Goal: Use online tool/utility: Utilize a website feature to perform a specific function

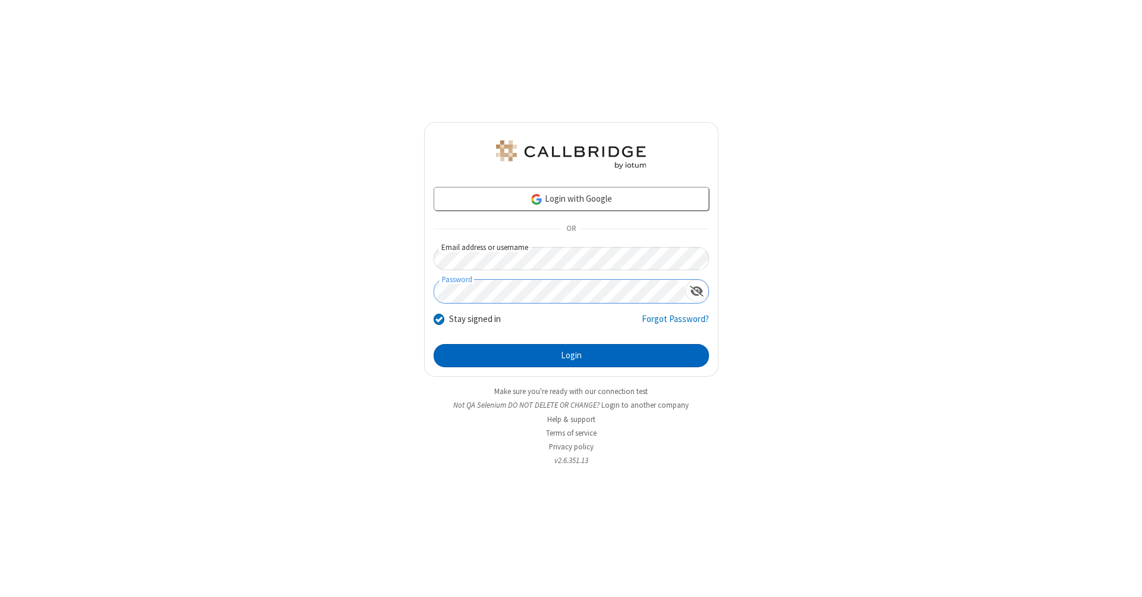
click at [571, 356] on button "Login" at bounding box center [571, 356] width 275 height 24
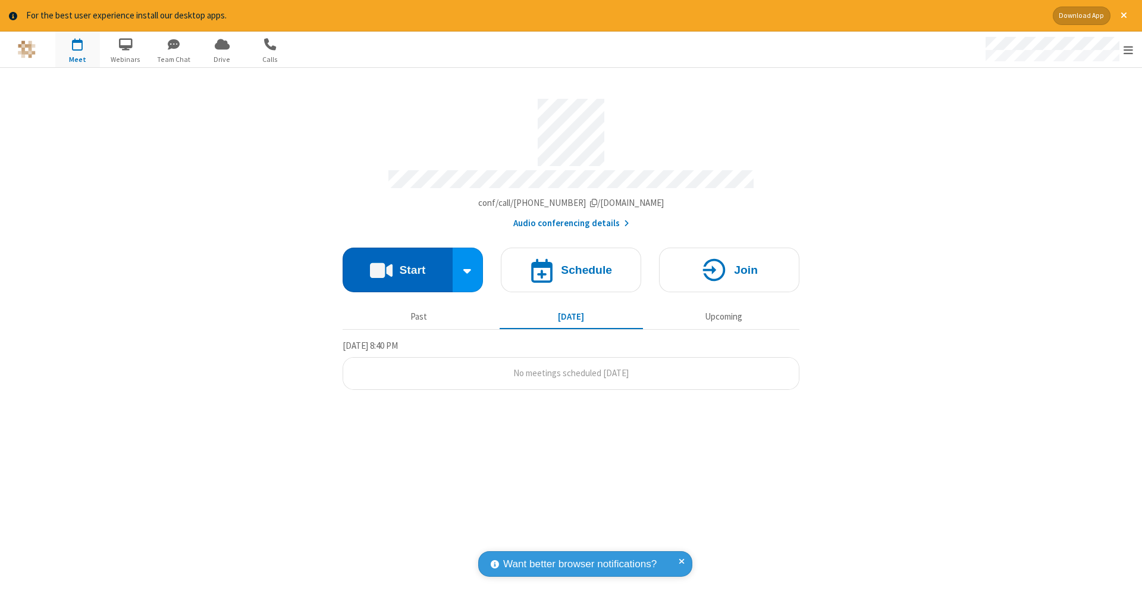
click at [397, 264] on button "Start" at bounding box center [398, 269] width 110 height 45
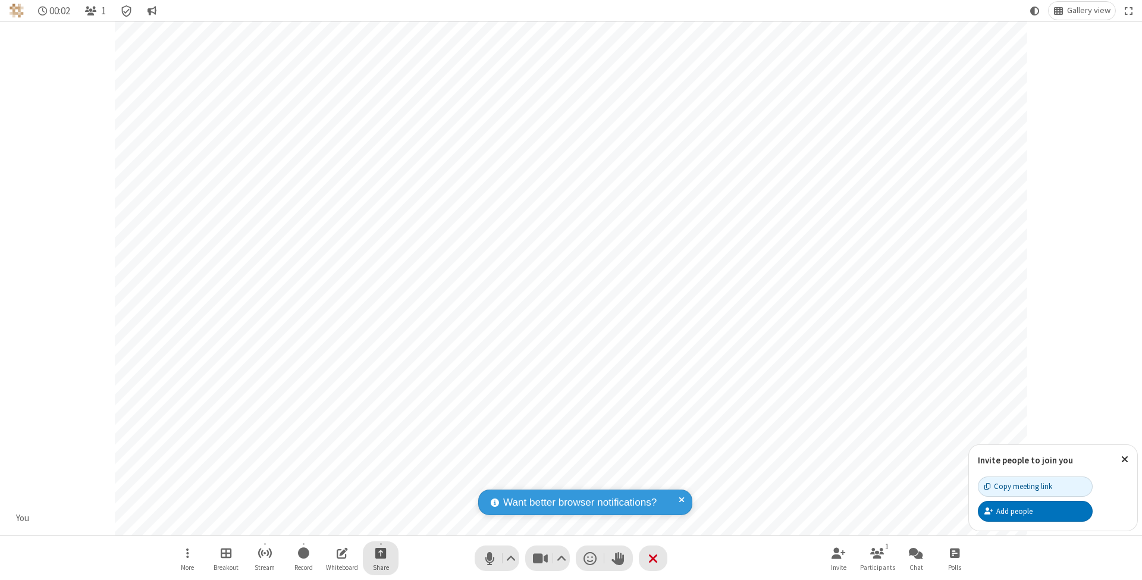
click at [380, 553] on span "Start sharing" at bounding box center [380, 552] width 11 height 15
click at [380, 481] on span "Share additional camera" at bounding box center [388, 484] width 88 height 10
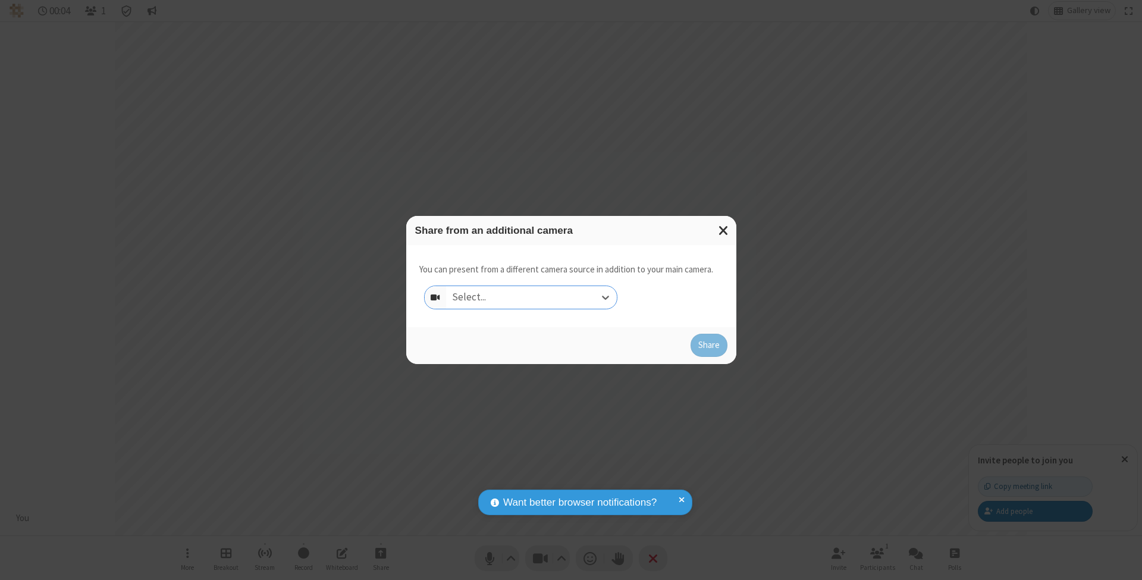
click at [531, 297] on div "Select..." at bounding box center [531, 297] width 171 height 23
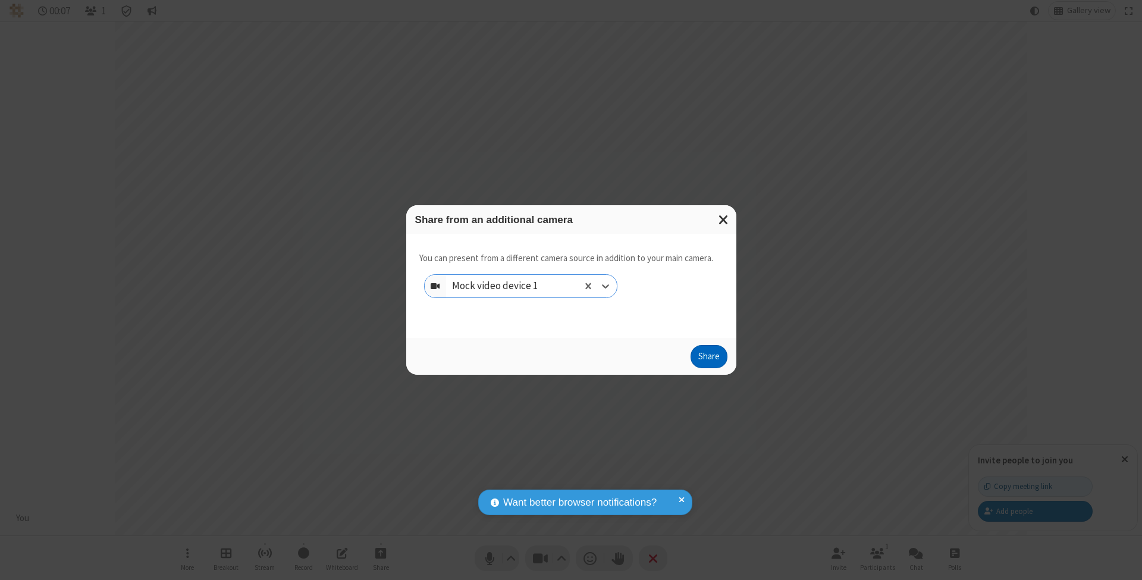
click at [708, 368] on button "Share" at bounding box center [709, 357] width 37 height 24
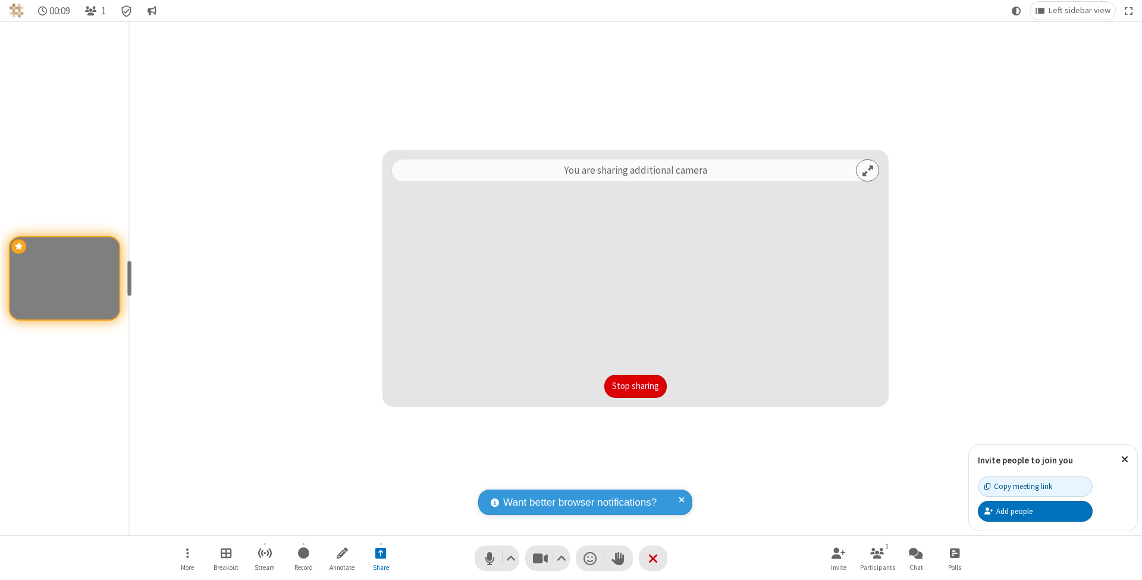
click at [635, 386] on button "Stop sharing" at bounding box center [635, 387] width 62 height 24
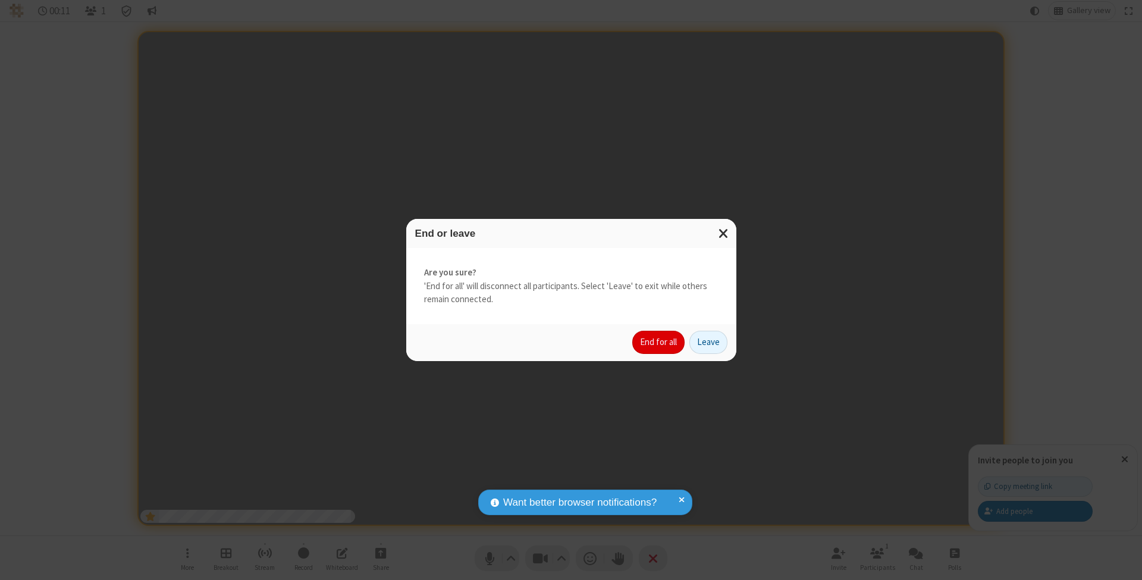
click at [659, 341] on button "End for all" at bounding box center [658, 343] width 52 height 24
